Goal: Task Accomplishment & Management: Use online tool/utility

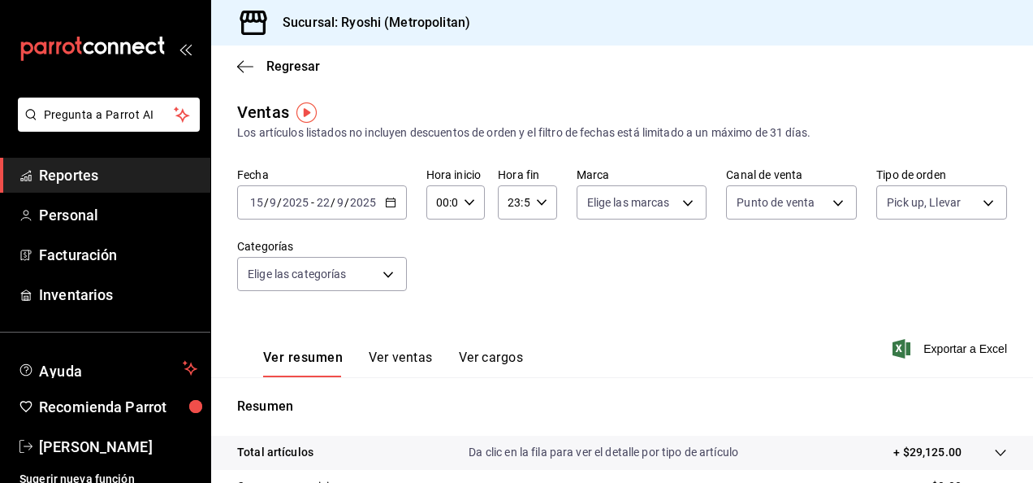
scroll to position [11, 0]
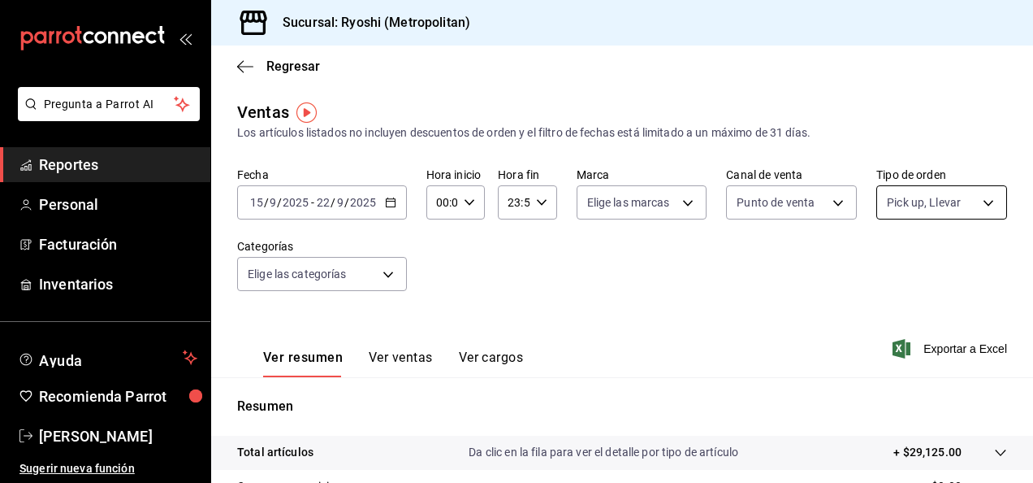
click at [980, 208] on body "Pregunta a Parrot AI Reportes Personal Facturación Inventarios Ayuda Recomienda…" at bounding box center [516, 241] width 1033 height 483
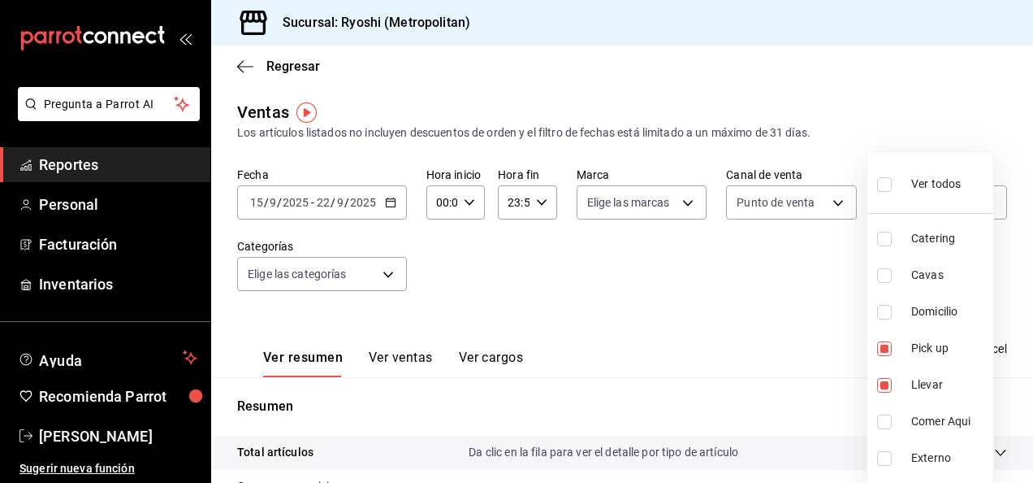
click at [890, 186] on input "checkbox" at bounding box center [884, 184] width 15 height 15
checkbox input "true"
type input "66739285-5da5-466b-8cb0-407c1ed0a2c8,c0a0eaab-5666-47ab-bb2c-041c46edcfe4,3fb15…"
checkbox input "true"
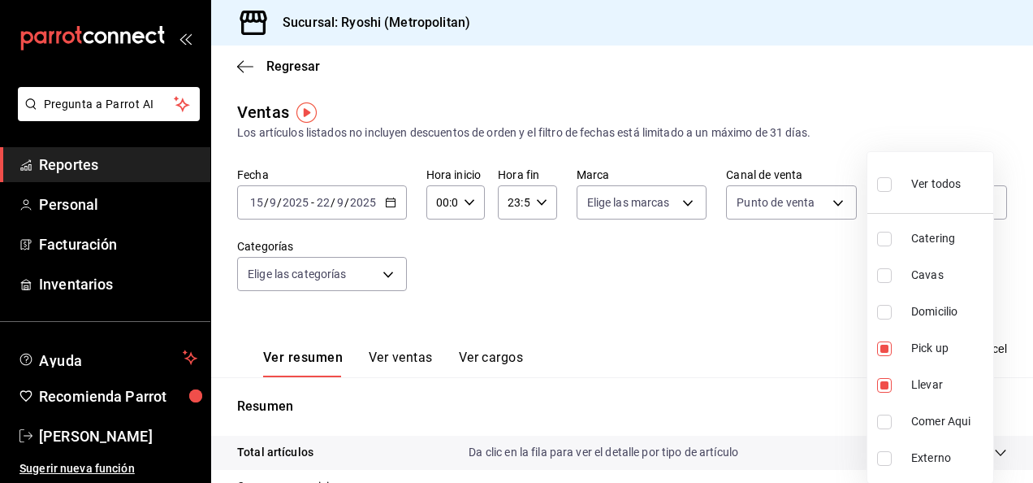
checkbox input "true"
drag, startPoint x: 1033, startPoint y: 171, endPoint x: 1027, endPoint y: 263, distance: 92.0
click at [1027, 263] on div at bounding box center [516, 241] width 1033 height 483
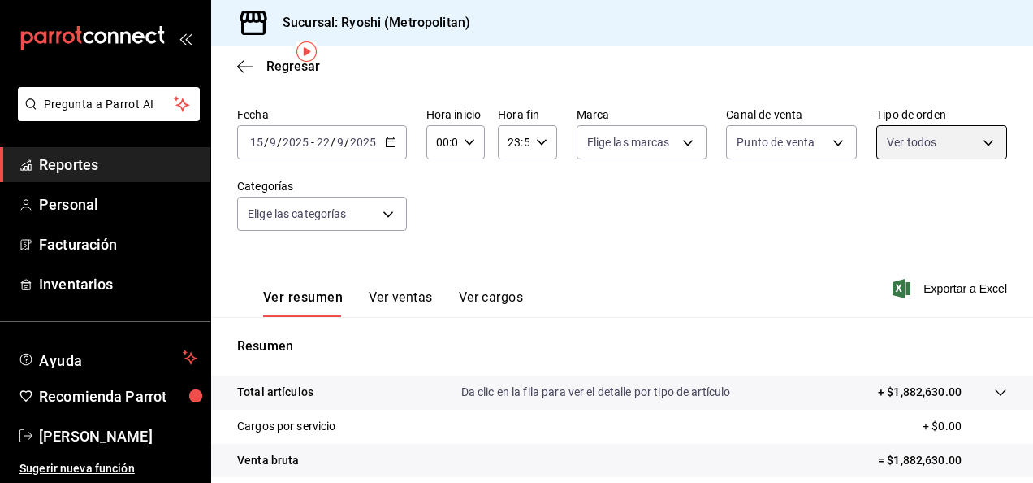
scroll to position [58, 0]
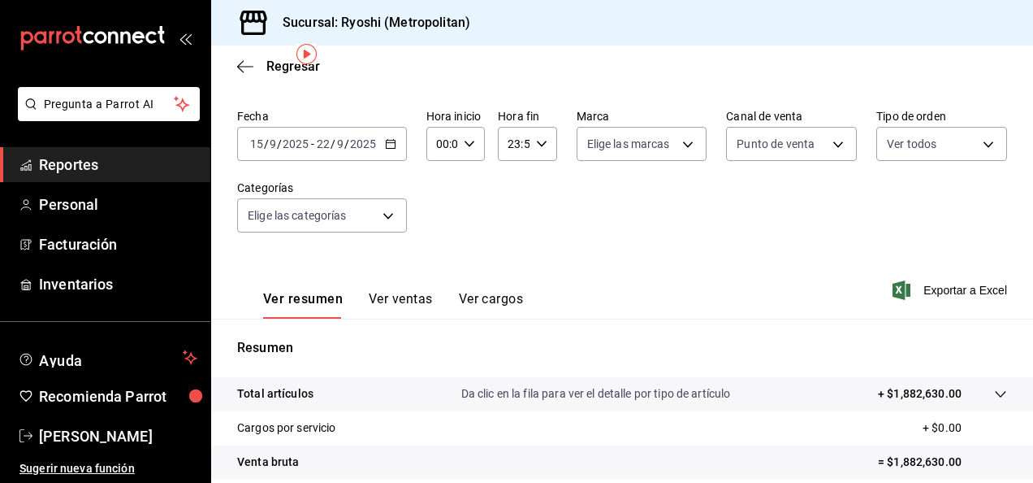
click at [385, 140] on icon "button" at bounding box center [390, 143] width 11 height 11
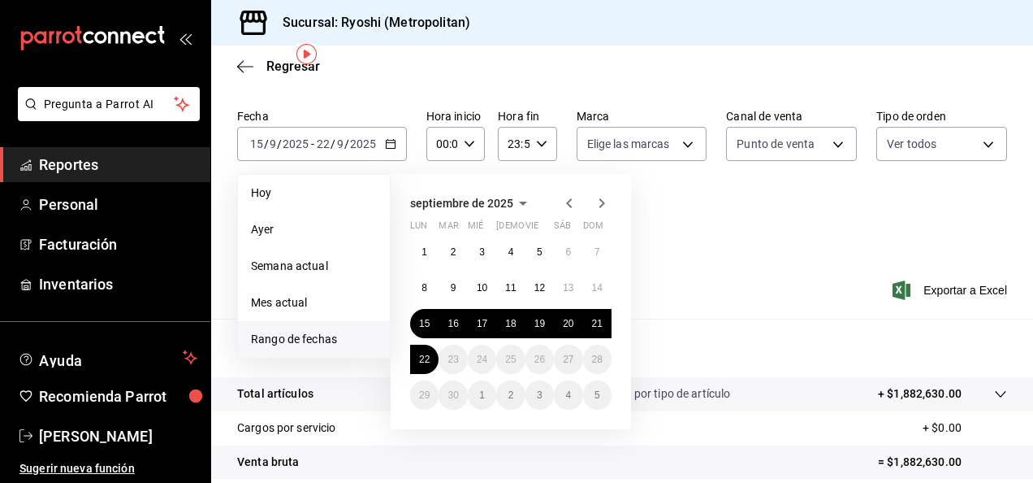
click at [63, 164] on span "Reportes" at bounding box center [118, 165] width 158 height 22
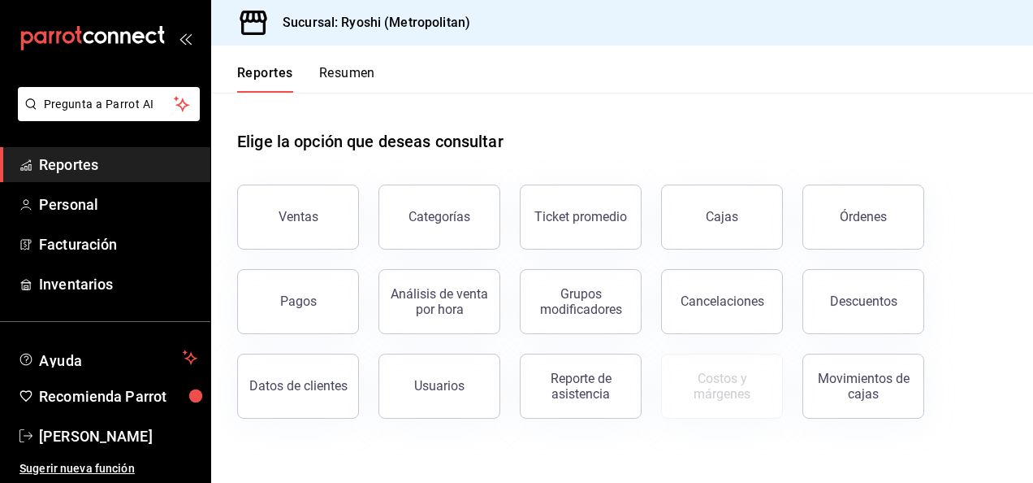
click at [292, 259] on div "Pagos" at bounding box center [288, 291] width 141 height 84
click at [301, 232] on button "Ventas" at bounding box center [298, 216] width 122 height 65
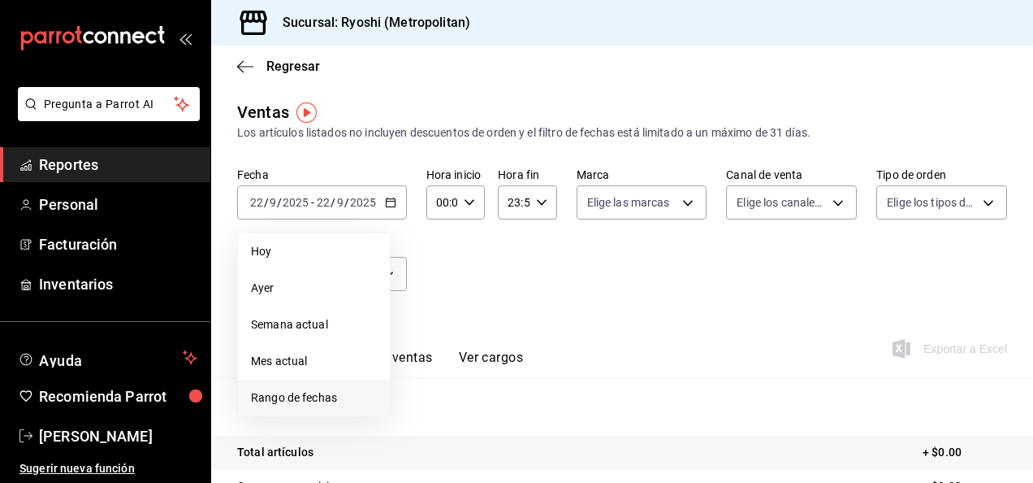
click at [292, 387] on li "Rango de fechas" at bounding box center [314, 397] width 152 height 37
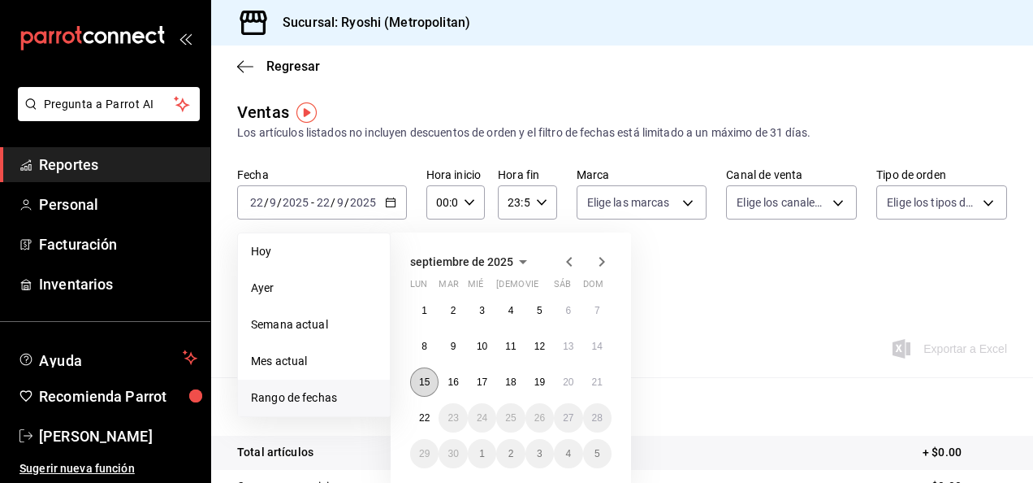
click at [427, 387] on abbr "15" at bounding box center [424, 381] width 11 height 11
click at [424, 414] on abbr "22" at bounding box center [424, 417] width 11 height 11
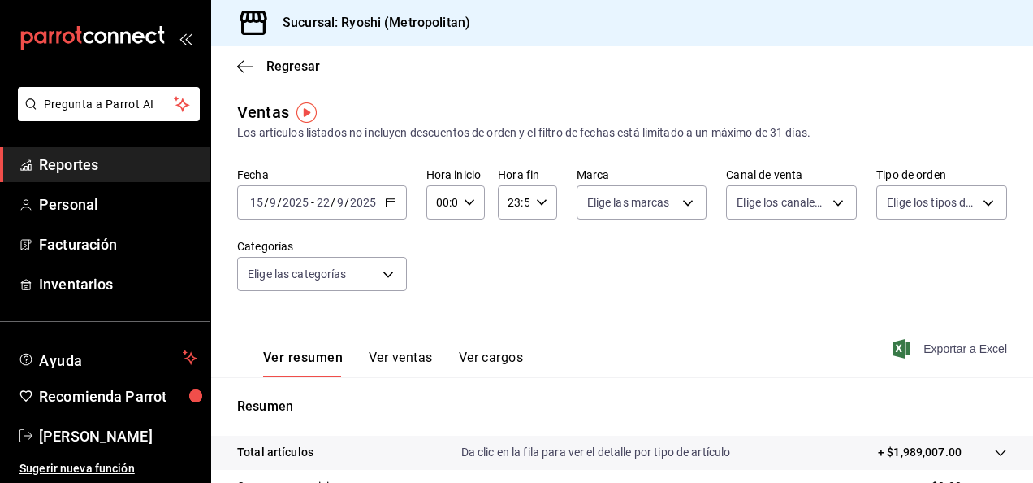
click at [931, 347] on span "Exportar a Excel" at bounding box center [951, 348] width 111 height 19
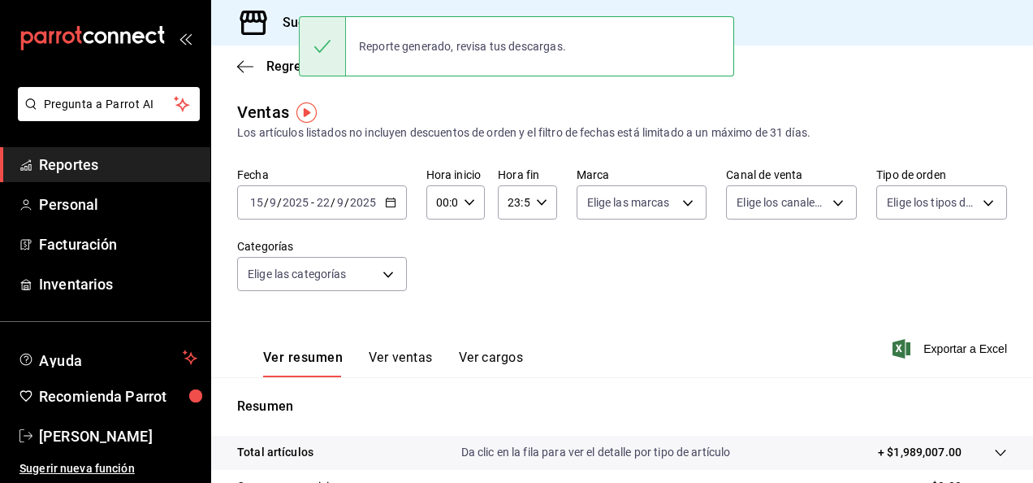
click at [84, 158] on span "Reportes" at bounding box center [118, 165] width 158 height 22
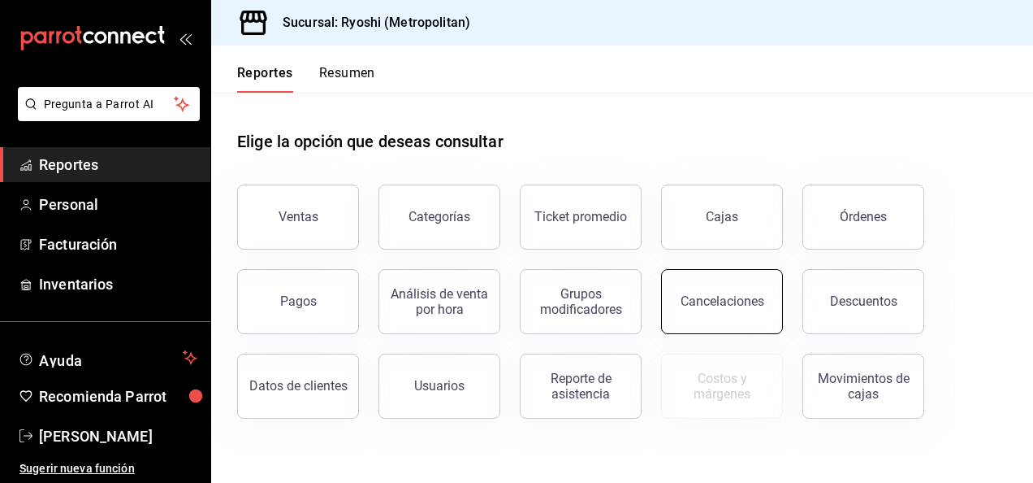
click at [713, 304] on div "Cancelaciones" at bounding box center [723, 300] width 84 height 15
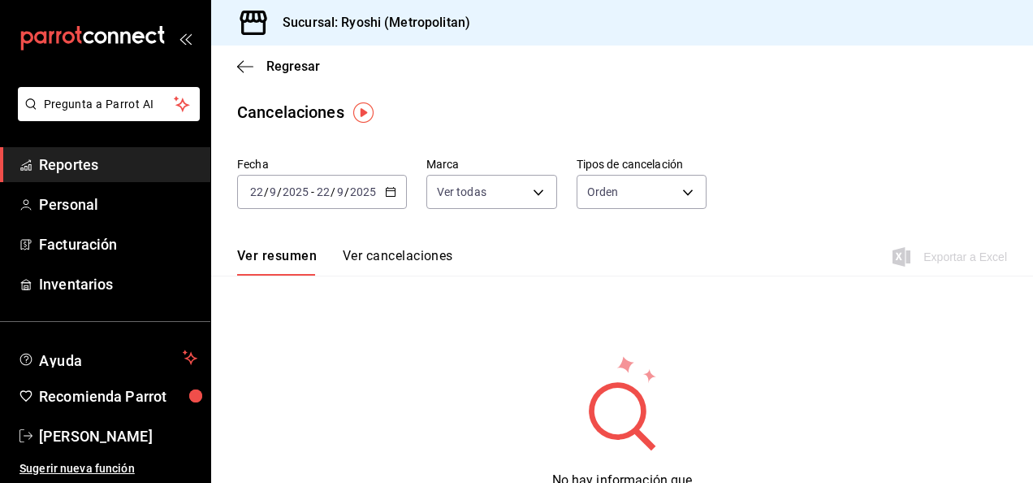
click at [391, 193] on icon "button" at bounding box center [390, 191] width 11 height 11
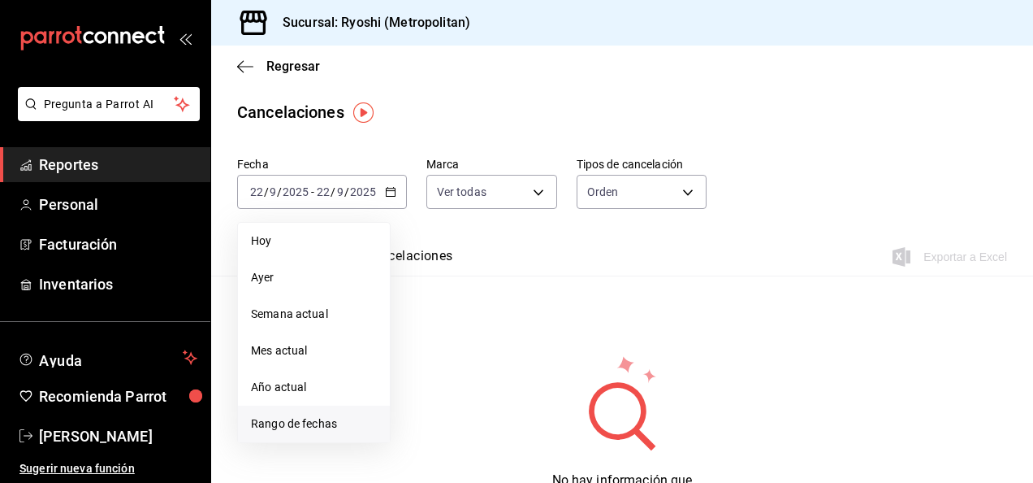
click at [285, 422] on span "Rango de fechas" at bounding box center [314, 423] width 126 height 17
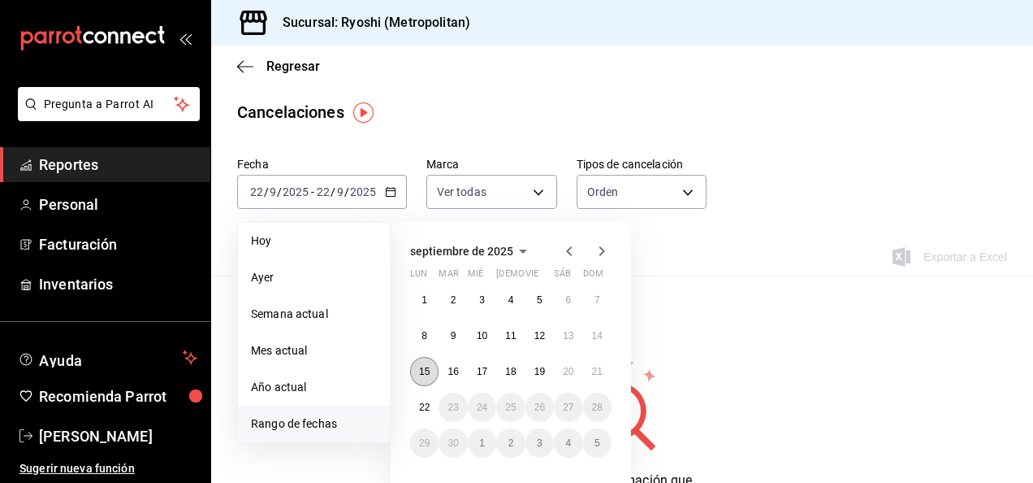
click at [426, 369] on abbr "15" at bounding box center [424, 371] width 11 height 11
click at [426, 396] on button "22" at bounding box center [424, 406] width 28 height 29
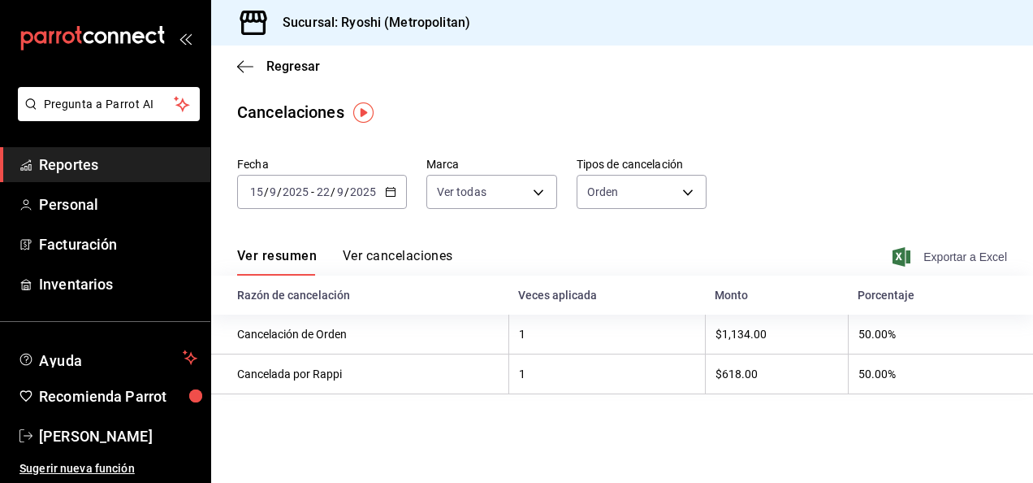
click at [926, 260] on span "Exportar a Excel" at bounding box center [951, 256] width 111 height 19
click at [457, 441] on main "Regresar Cancelaciones Fecha [DATE] [DATE] - [DATE] [DATE] Marca Ver todas [obj…" at bounding box center [622, 263] width 822 height 437
click at [683, 197] on body "Pregunta a Parrot AI Reportes Personal Facturación Inventarios Ayuda Recomienda…" at bounding box center [516, 241] width 1033 height 483
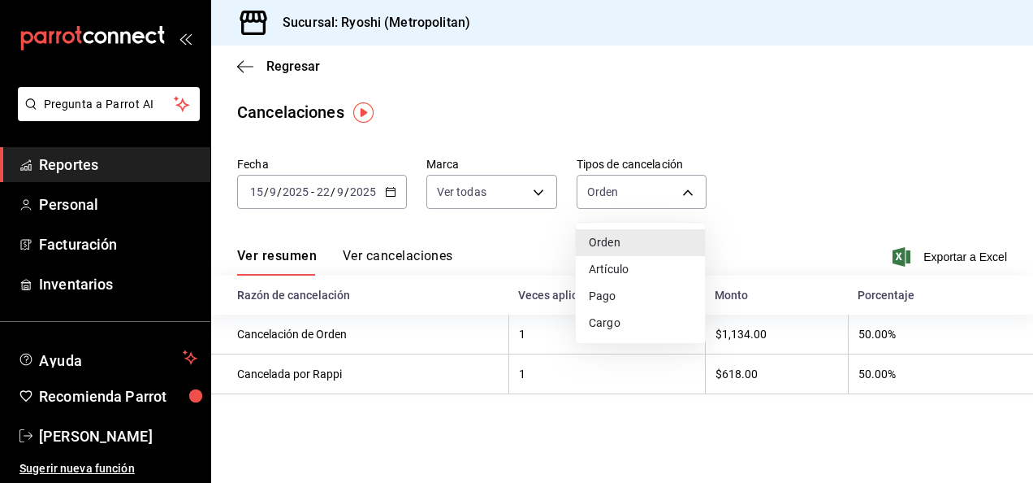
click at [761, 182] on div at bounding box center [516, 241] width 1033 height 483
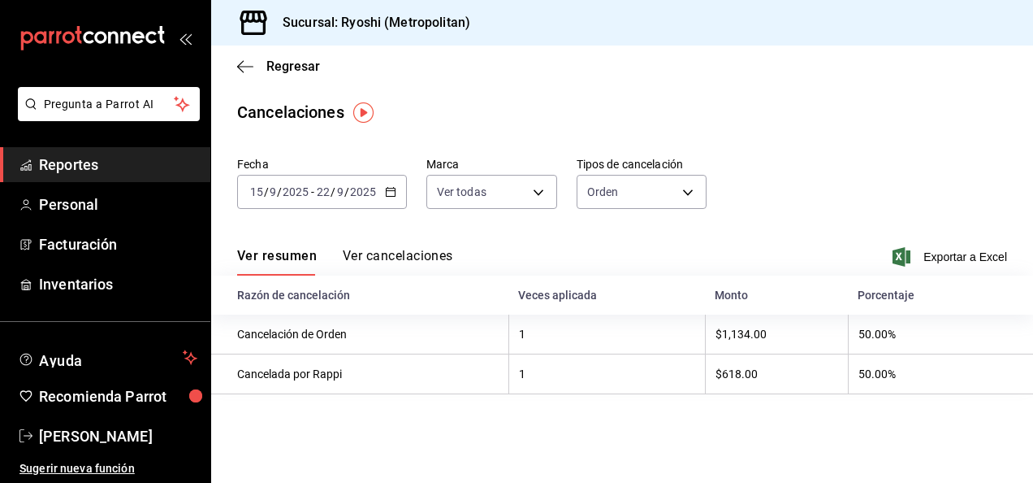
click at [438, 249] on button "Ver cancelaciones" at bounding box center [398, 262] width 110 height 28
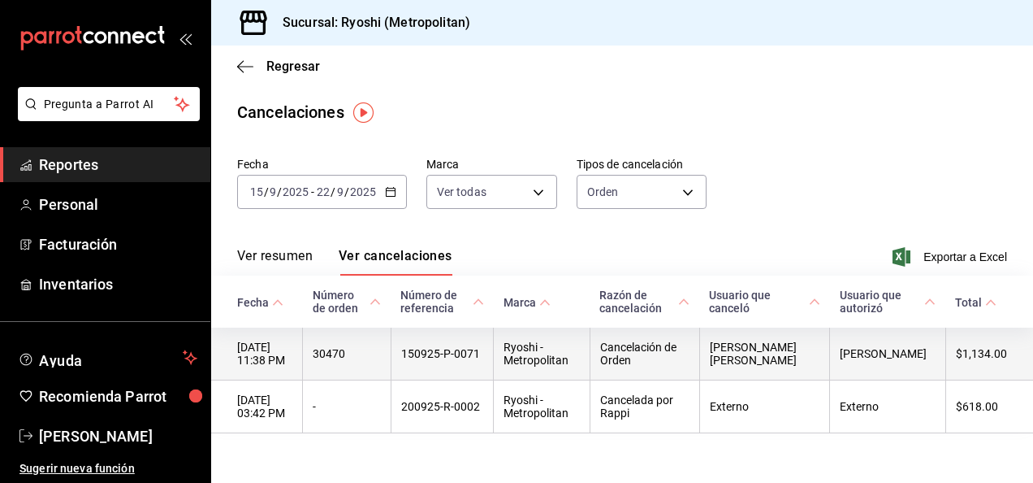
click at [466, 348] on th "150925-P-0071" at bounding box center [442, 353] width 103 height 53
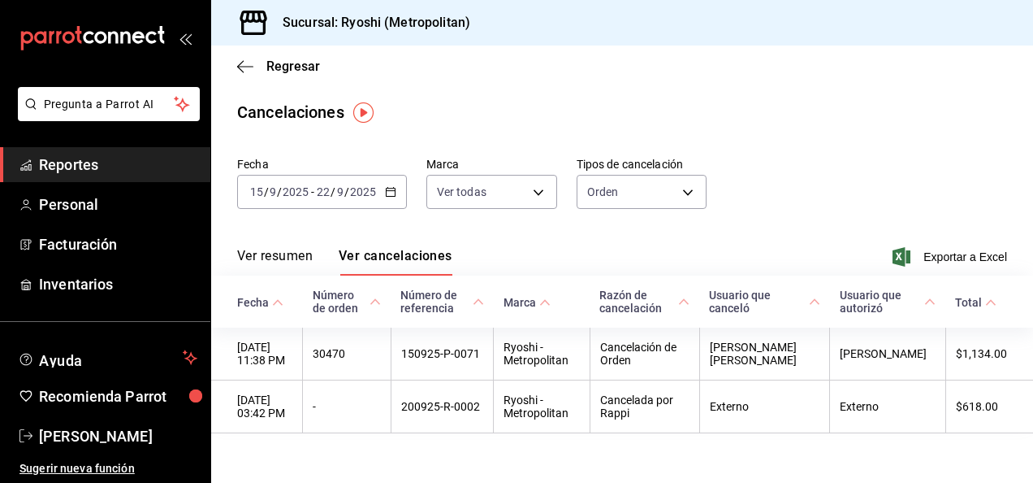
click at [280, 258] on button "Ver resumen" at bounding box center [275, 262] width 76 height 28
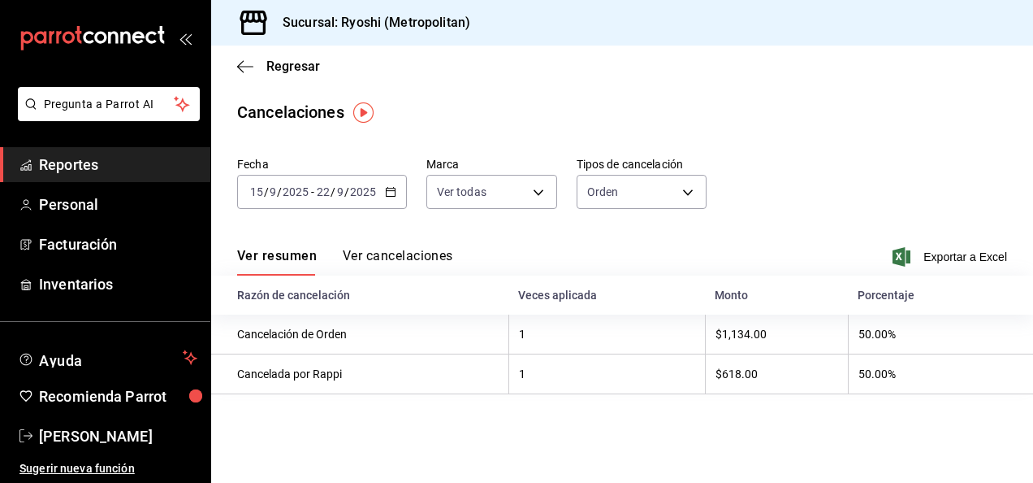
click at [369, 253] on button "Ver cancelaciones" at bounding box center [398, 262] width 110 height 28
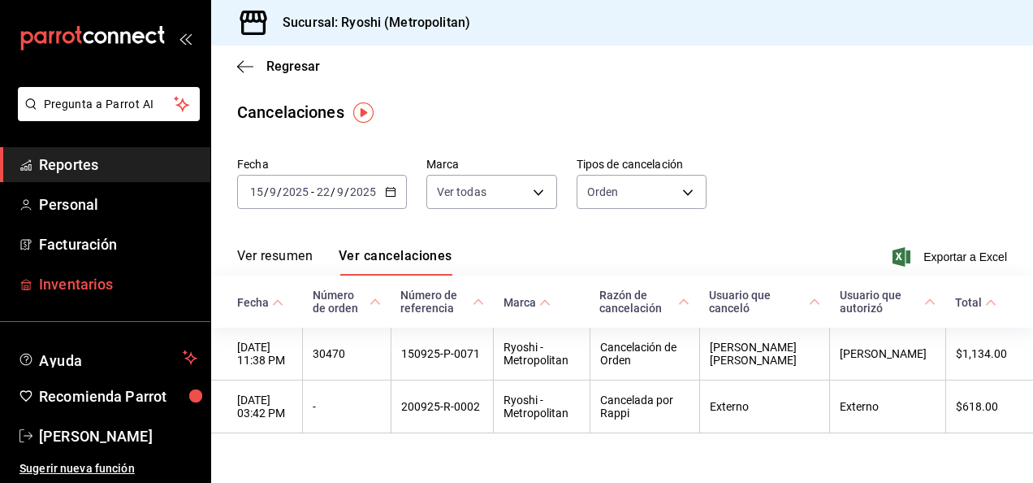
click at [75, 290] on span "Inventarios" at bounding box center [118, 284] width 158 height 22
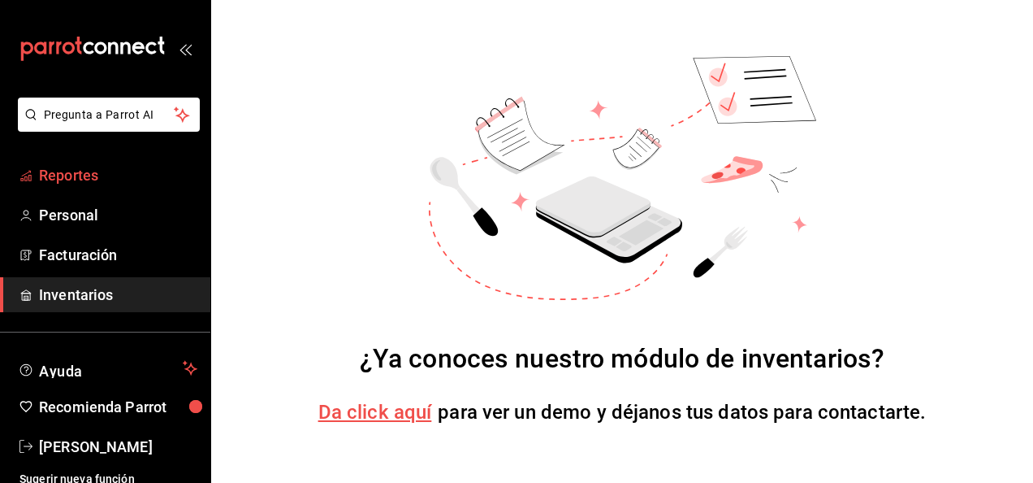
click at [71, 177] on span "Reportes" at bounding box center [118, 175] width 158 height 22
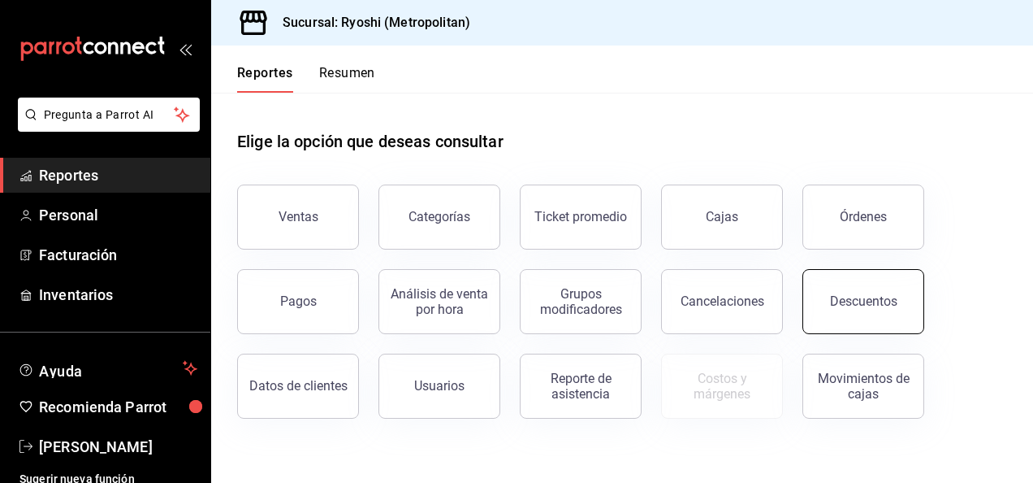
click at [843, 301] on div "Descuentos" at bounding box center [863, 300] width 67 height 15
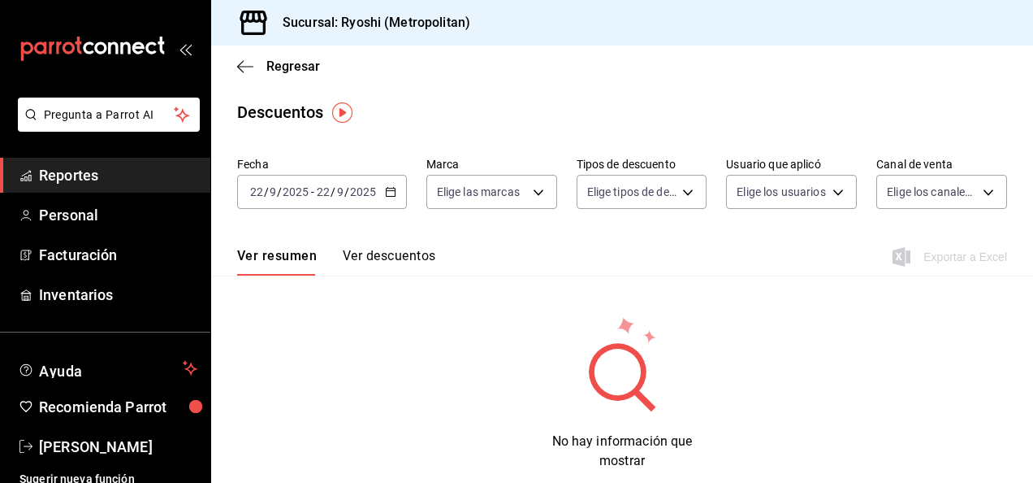
click at [390, 193] on icon "button" at bounding box center [390, 191] width 11 height 11
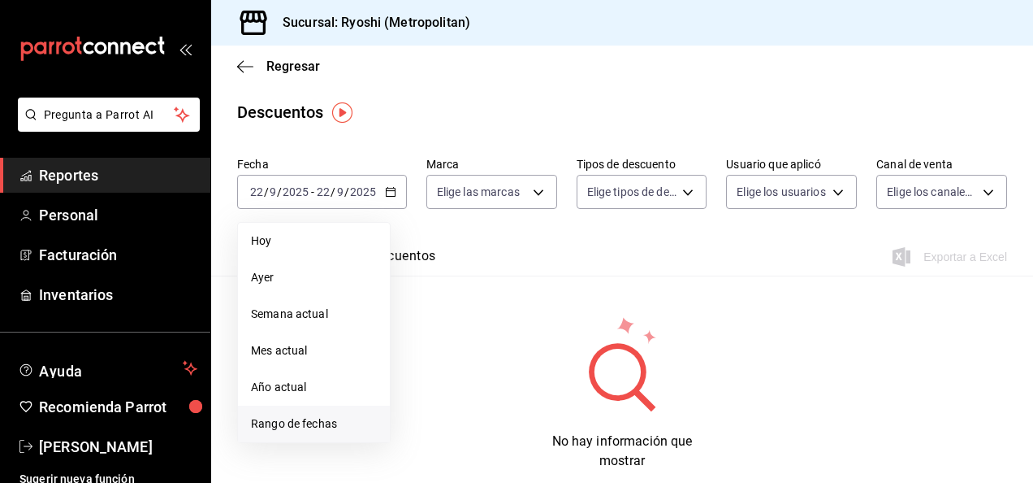
click at [276, 422] on span "Rango de fechas" at bounding box center [314, 423] width 126 height 17
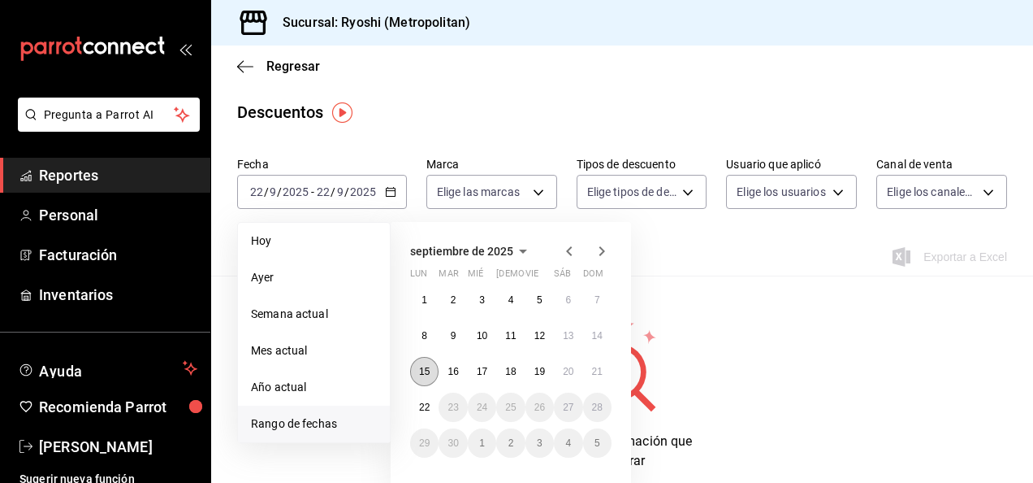
click at [428, 371] on abbr "15" at bounding box center [424, 371] width 11 height 11
click at [431, 402] on button "22" at bounding box center [424, 406] width 28 height 29
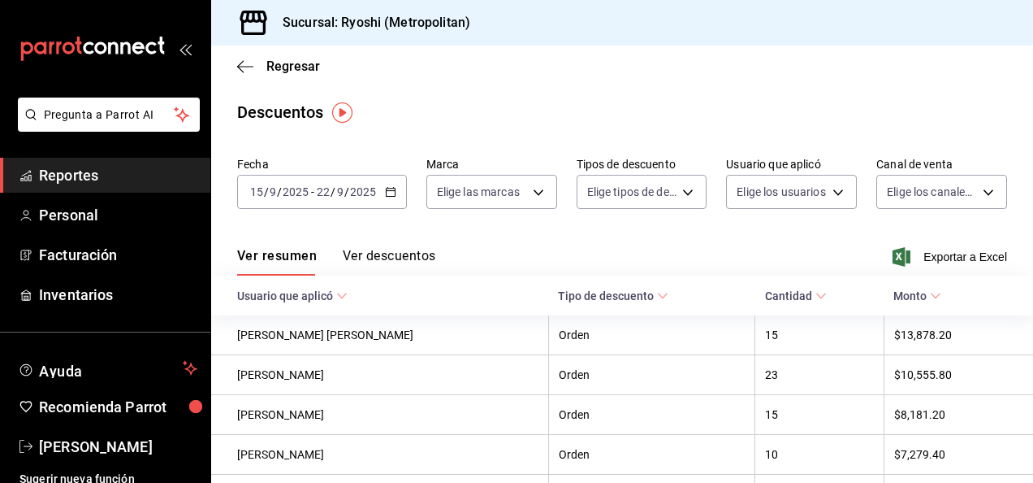
click at [404, 258] on button "Ver descuentos" at bounding box center [389, 262] width 93 height 28
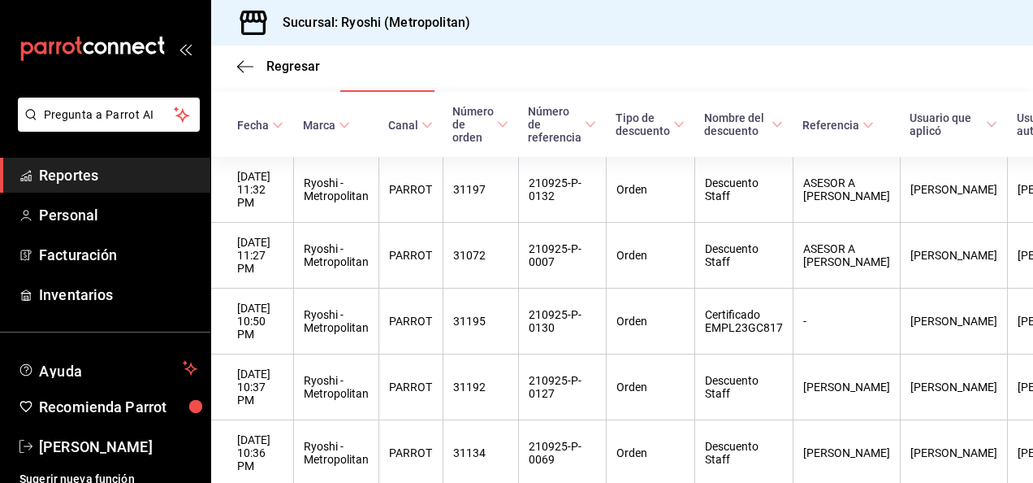
scroll to position [238, 0]
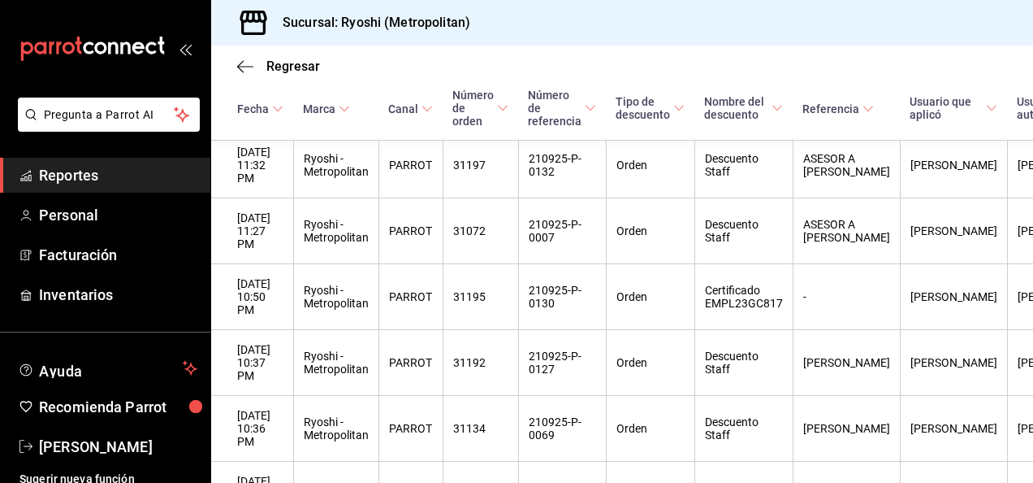
click at [1028, 471] on div "Regresar Descuentos Fecha [DATE] [DATE] - [DATE] [DATE] Marca Elige las marcas …" at bounding box center [622, 263] width 822 height 437
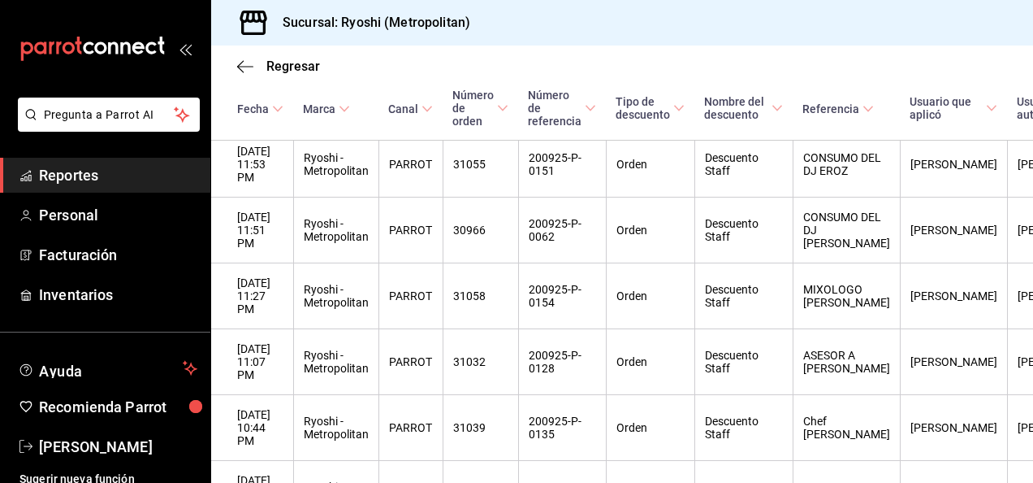
scroll to position [1072, 0]
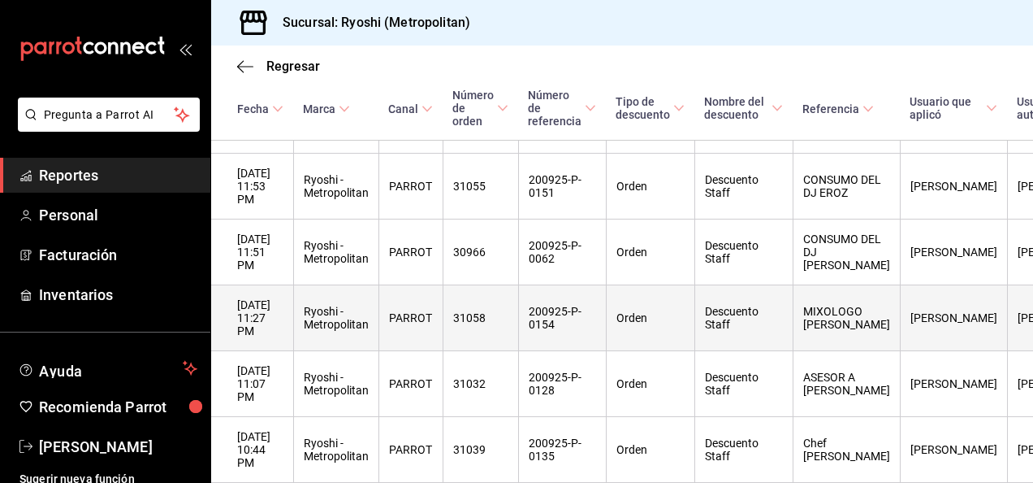
click at [925, 285] on th "[PERSON_NAME]" at bounding box center [953, 318] width 107 height 66
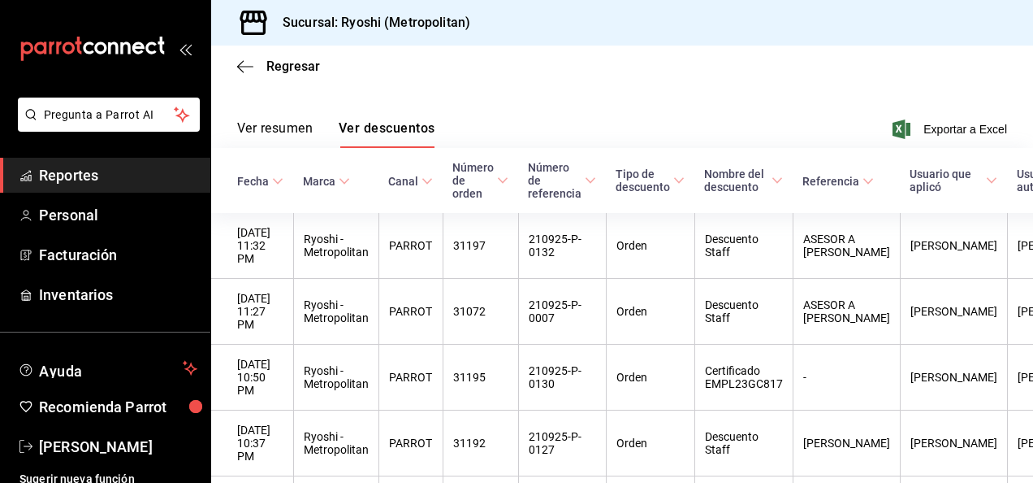
scroll to position [0, 0]
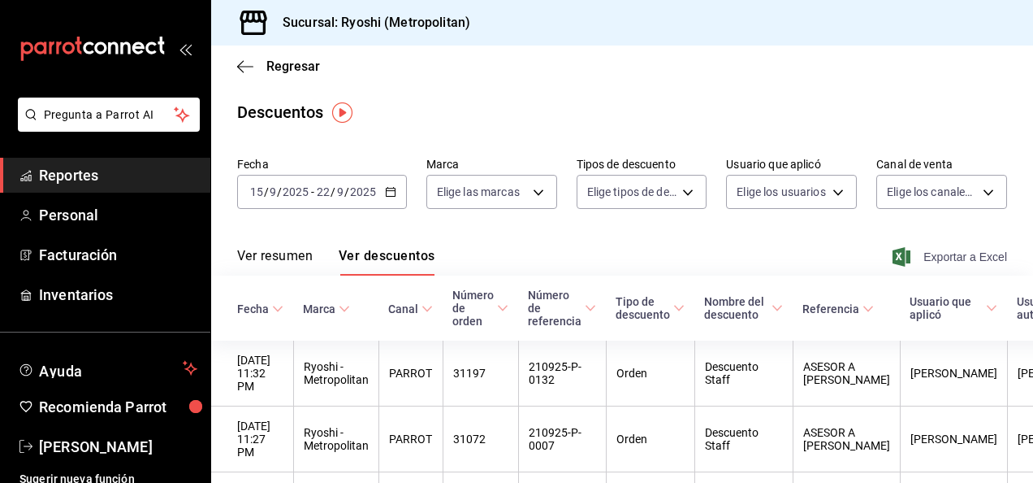
click at [964, 255] on span "Exportar a Excel" at bounding box center [951, 256] width 111 height 19
